Goal: Task Accomplishment & Management: Complete application form

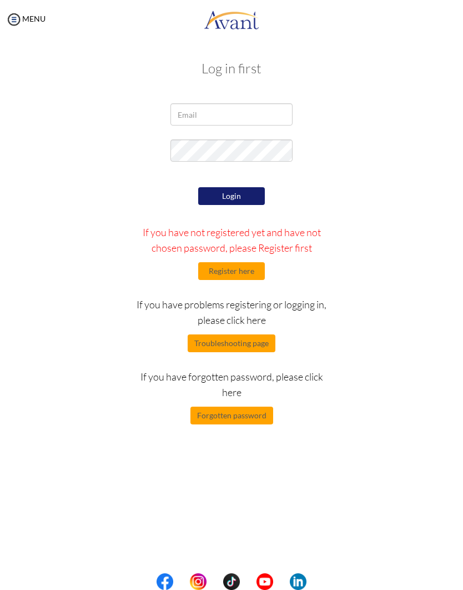
click at [252, 271] on button "Register here" at bounding box center [231, 271] width 67 height 18
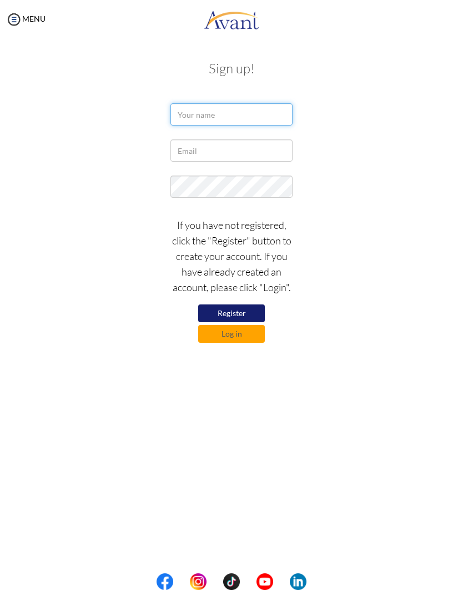
click at [270, 119] on input "text" at bounding box center [231, 114] width 122 height 22
type input "Marceliano Abante"
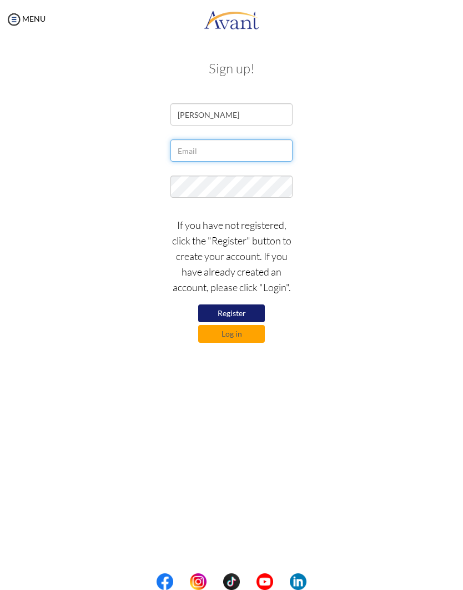
click at [266, 161] on input "text" at bounding box center [231, 150] width 122 height 22
type input "Jayrabante@gmail.com"
click at [238, 321] on button "Register" at bounding box center [231, 313] width 67 height 18
click at [14, 16] on img at bounding box center [14, 19] width 17 height 17
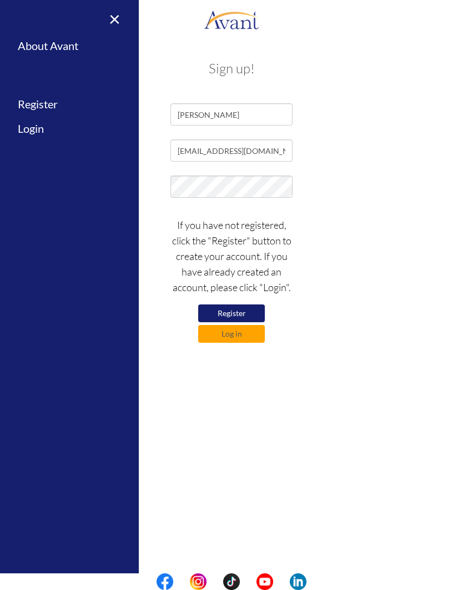
click at [26, 102] on link "Register" at bounding box center [69, 104] width 139 height 25
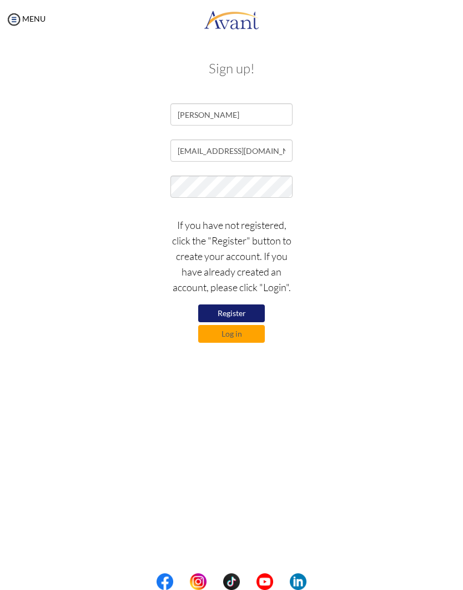
click at [249, 320] on button "Register" at bounding box center [231, 313] width 67 height 18
